Goal: Task Accomplishment & Management: Manage account settings

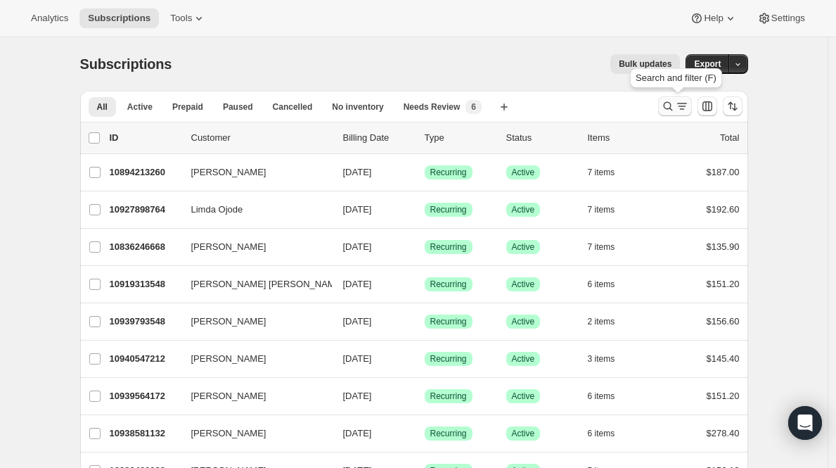
click at [689, 101] on icon "Search and filter results" at bounding box center [682, 106] width 14 height 14
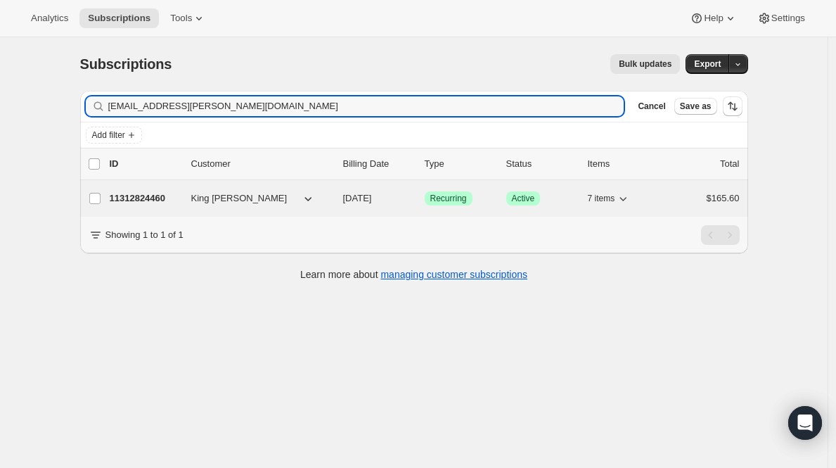
type input "[EMAIL_ADDRESS][PERSON_NAME][DOMAIN_NAME]"
click at [158, 196] on p "11312824460" at bounding box center [145, 198] width 70 height 14
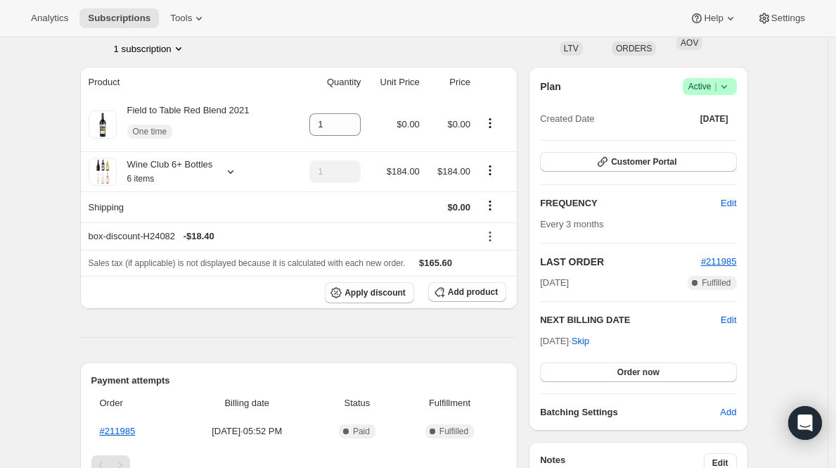
scroll to position [442, 0]
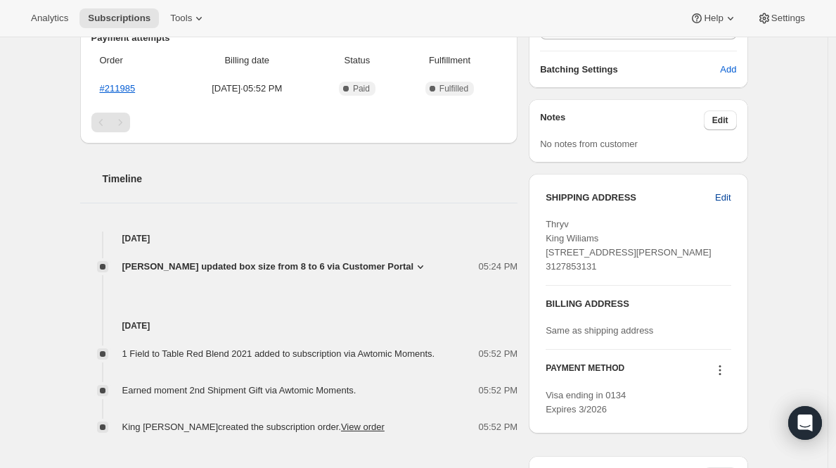
click at [727, 196] on span "Edit" at bounding box center [722, 198] width 15 height 14
select select "[GEOGRAPHIC_DATA]"
select select "GA"
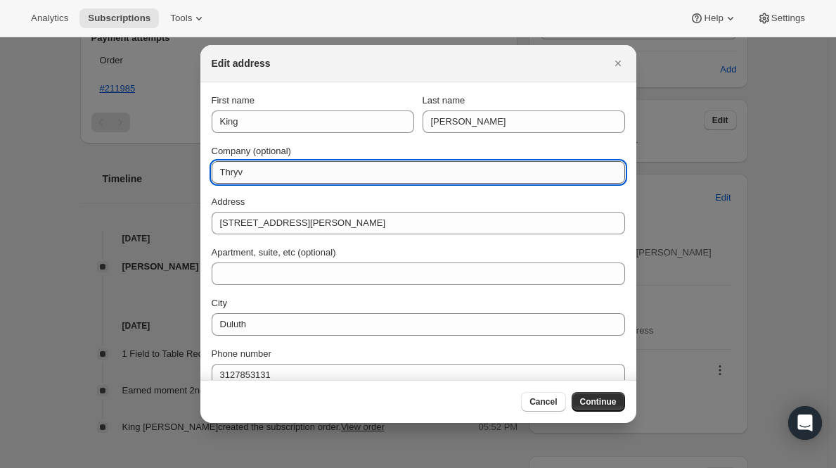
click at [321, 163] on input "Thryv" at bounding box center [419, 172] width 414 height 23
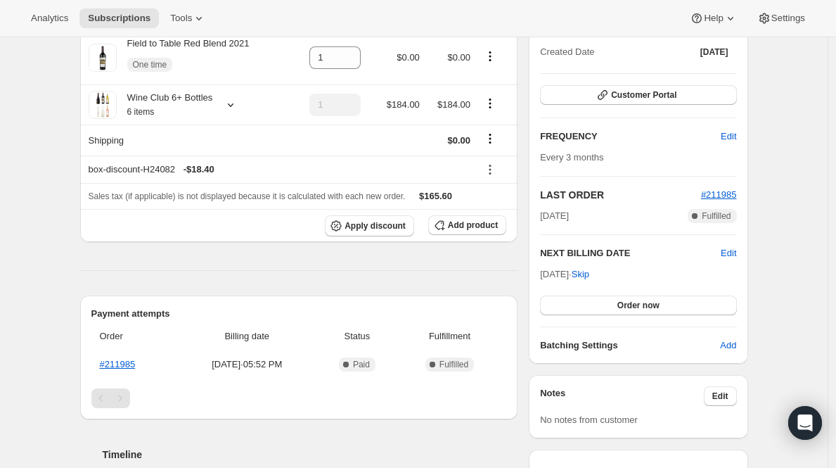
scroll to position [209, 0]
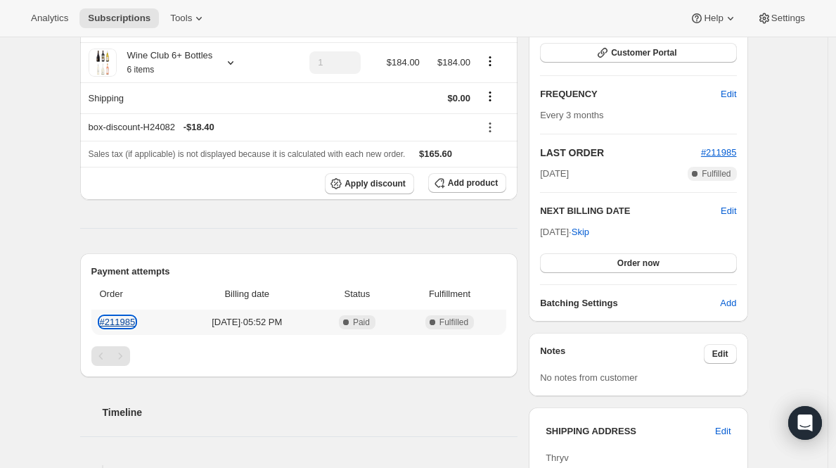
click at [108, 319] on link "#211985" at bounding box center [118, 321] width 36 height 11
